Goal: Information Seeking & Learning: Learn about a topic

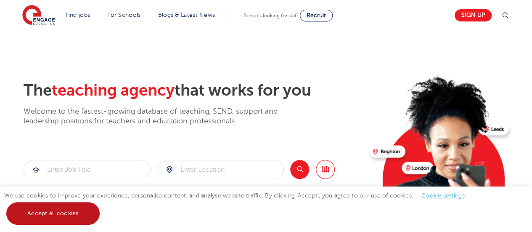
click at [66, 217] on link "Accept all cookies" at bounding box center [52, 213] width 93 height 23
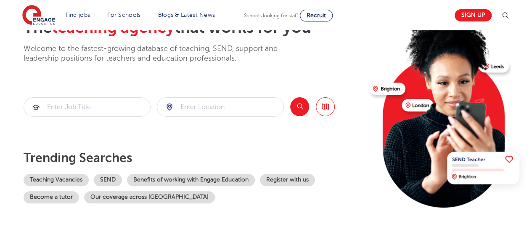
scroll to position [63, 0]
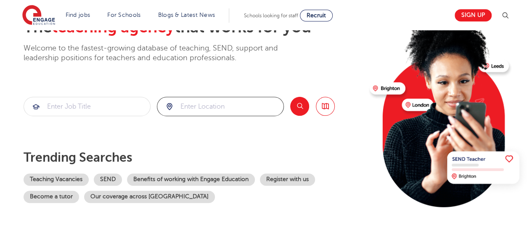
click at [208, 99] on input "search" at bounding box center [220, 106] width 126 height 19
click button "Submit" at bounding box center [0, 0] width 0 height 0
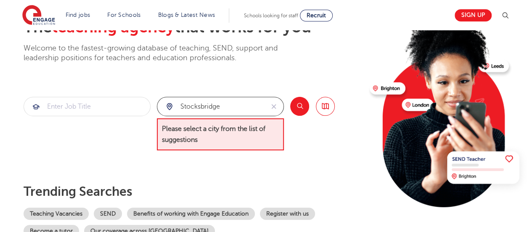
click at [229, 108] on input "stocksbridge" at bounding box center [210, 106] width 107 height 19
type input "s"
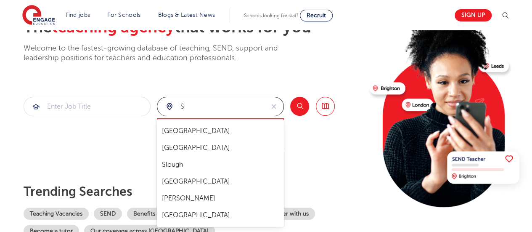
scroll to position [0, 0]
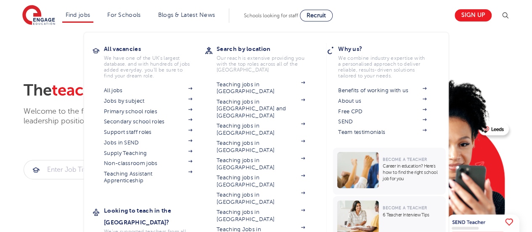
type input "s"
click at [88, 15] on link "Find jobs" at bounding box center [78, 15] width 25 height 6
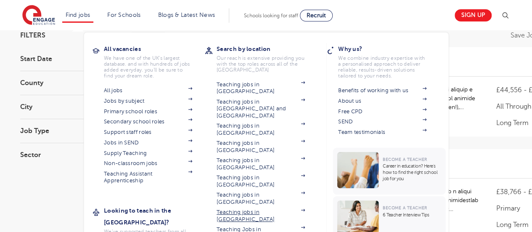
scroll to position [72, 0]
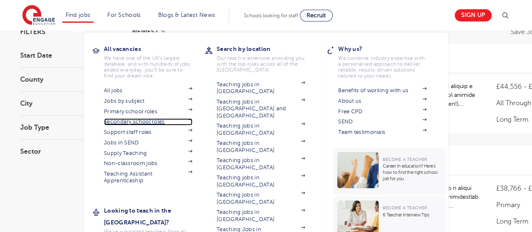
click at [146, 120] on link "Secondary school roles" at bounding box center [148, 121] width 88 height 7
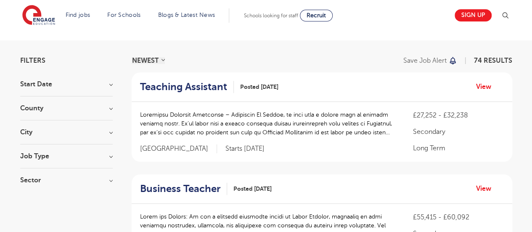
scroll to position [67, 0]
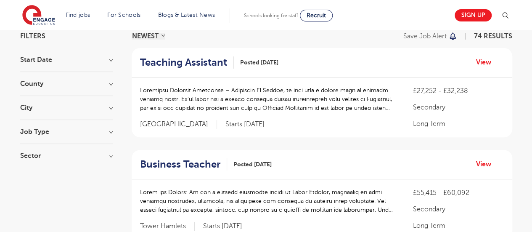
click at [35, 110] on h3 "City" at bounding box center [66, 107] width 93 height 7
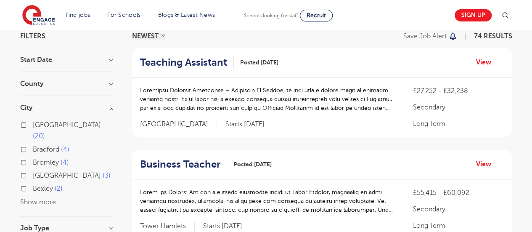
click at [29, 198] on button "Show more" at bounding box center [38, 202] width 36 height 8
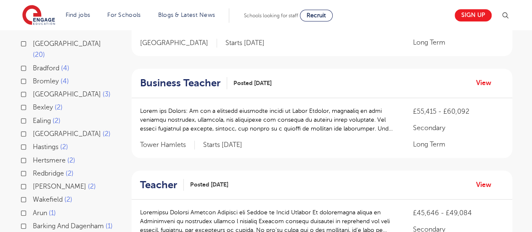
scroll to position [148, 0]
click at [24, 46] on div "Leeds 20" at bounding box center [66, 51] width 93 height 24
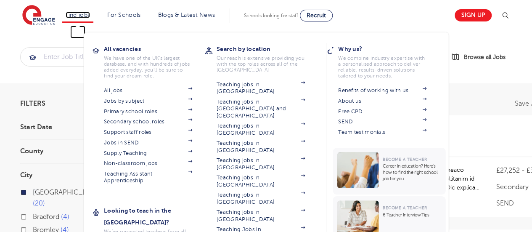
click at [88, 12] on link "Find jobs" at bounding box center [78, 15] width 25 height 6
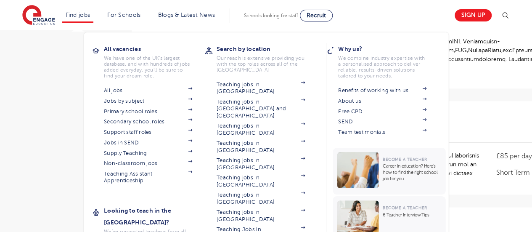
scroll to position [422, 0]
